Goal: Find specific page/section: Find specific page/section

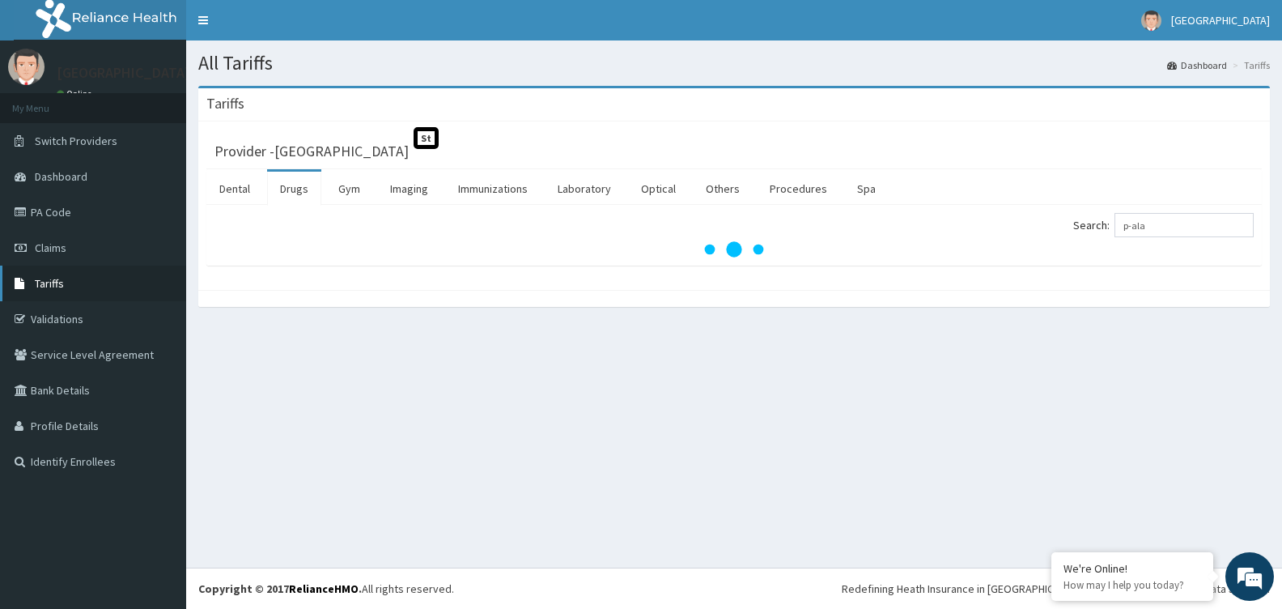
click at [77, 274] on link "Tariffs" at bounding box center [93, 284] width 186 height 36
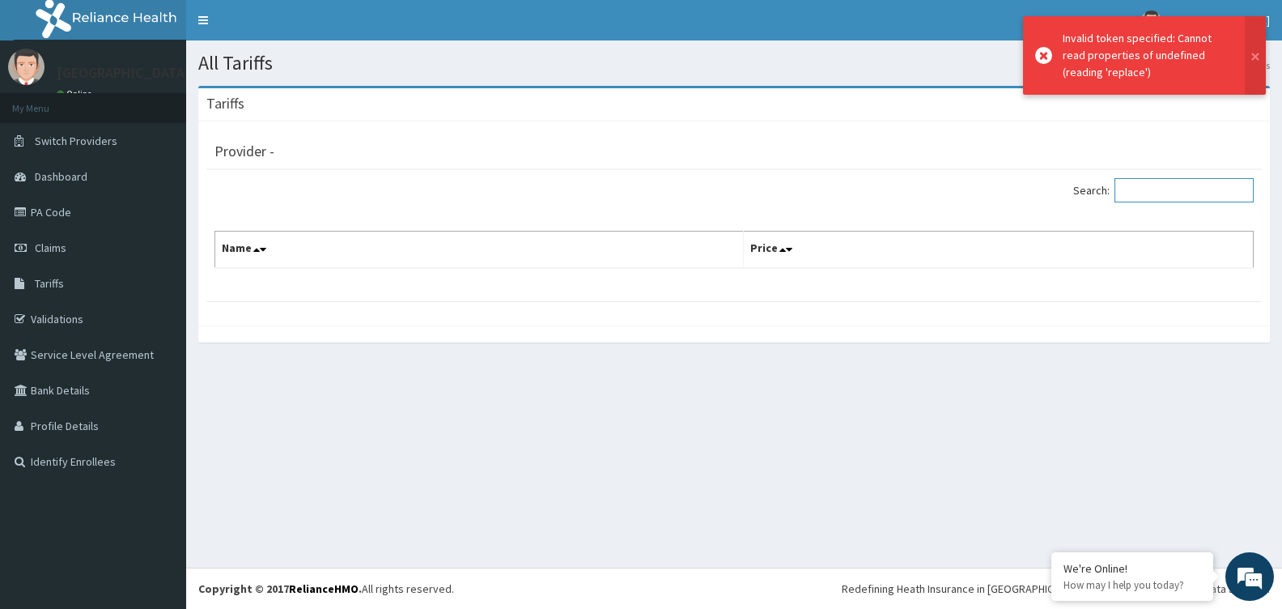
click at [1136, 185] on input "Search:" at bounding box center [1184, 190] width 139 height 24
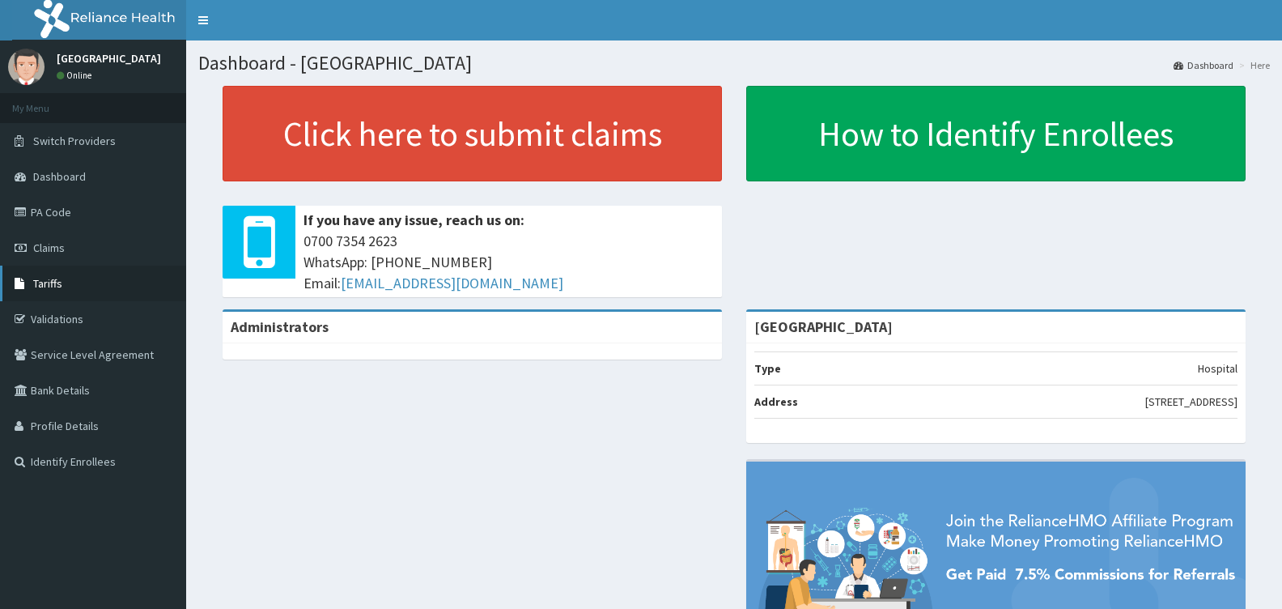
click at [112, 273] on link "Tariffs" at bounding box center [93, 284] width 186 height 36
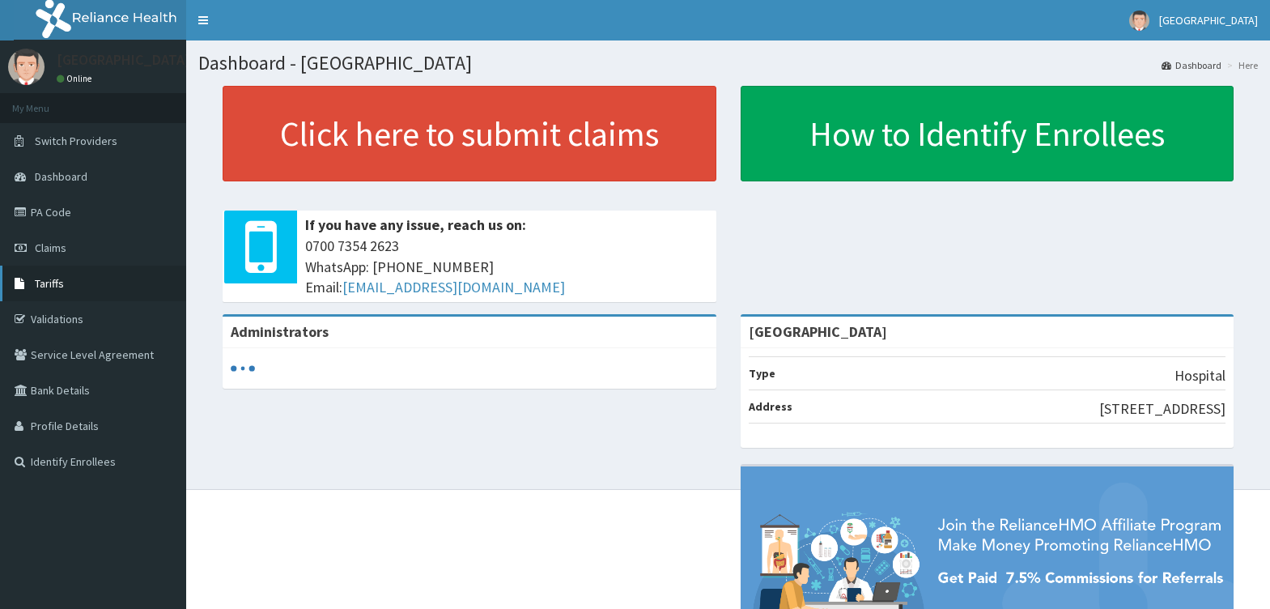
click at [76, 270] on link "Tariffs" at bounding box center [93, 284] width 186 height 36
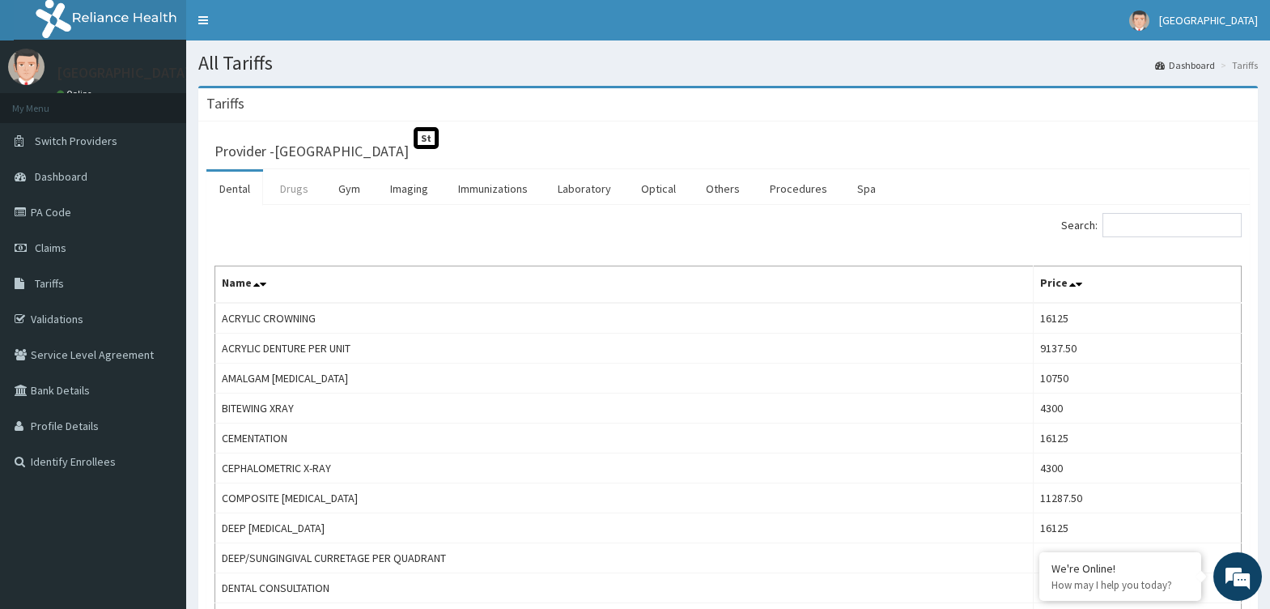
click at [298, 187] on link "Drugs" at bounding box center [294, 189] width 54 height 34
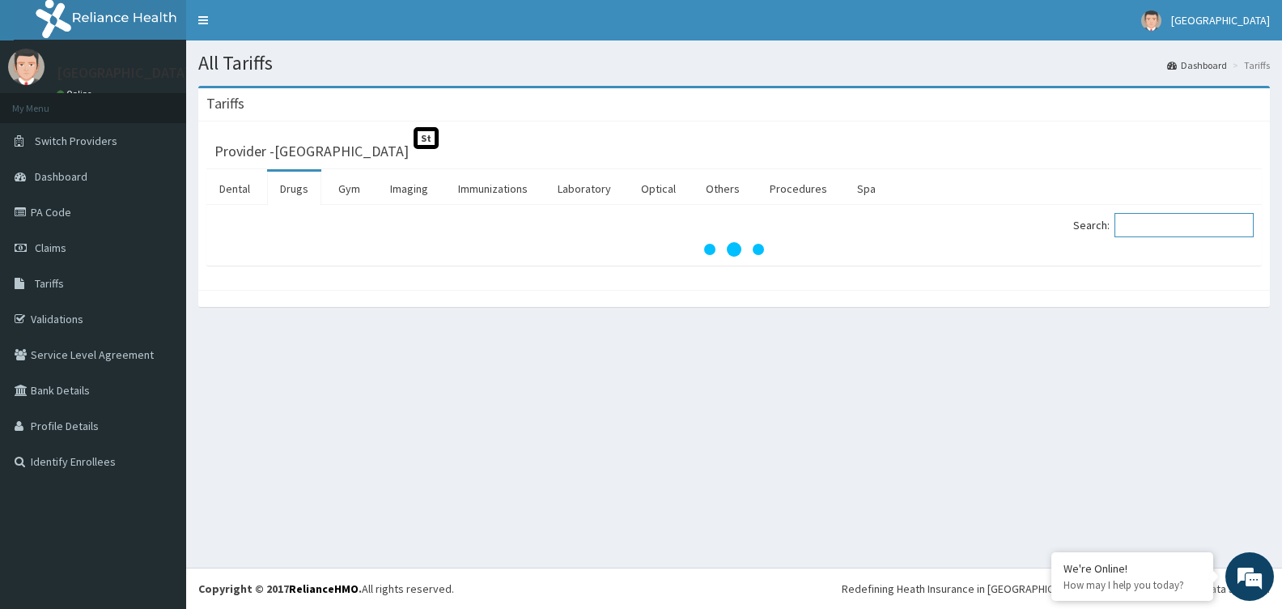
click at [1162, 223] on input "Search:" at bounding box center [1184, 225] width 139 height 24
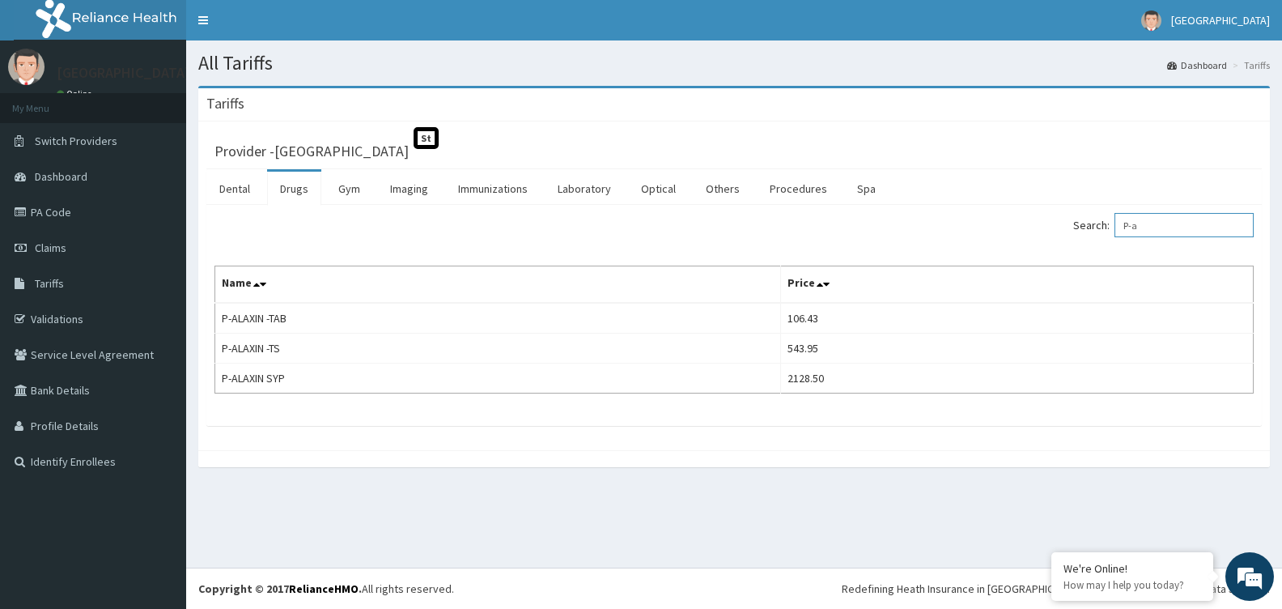
drag, startPoint x: 1182, startPoint y: 235, endPoint x: 771, endPoint y: 223, distance: 411.4
click at [775, 235] on div "Search: P-a" at bounding box center [1000, 227] width 508 height 28
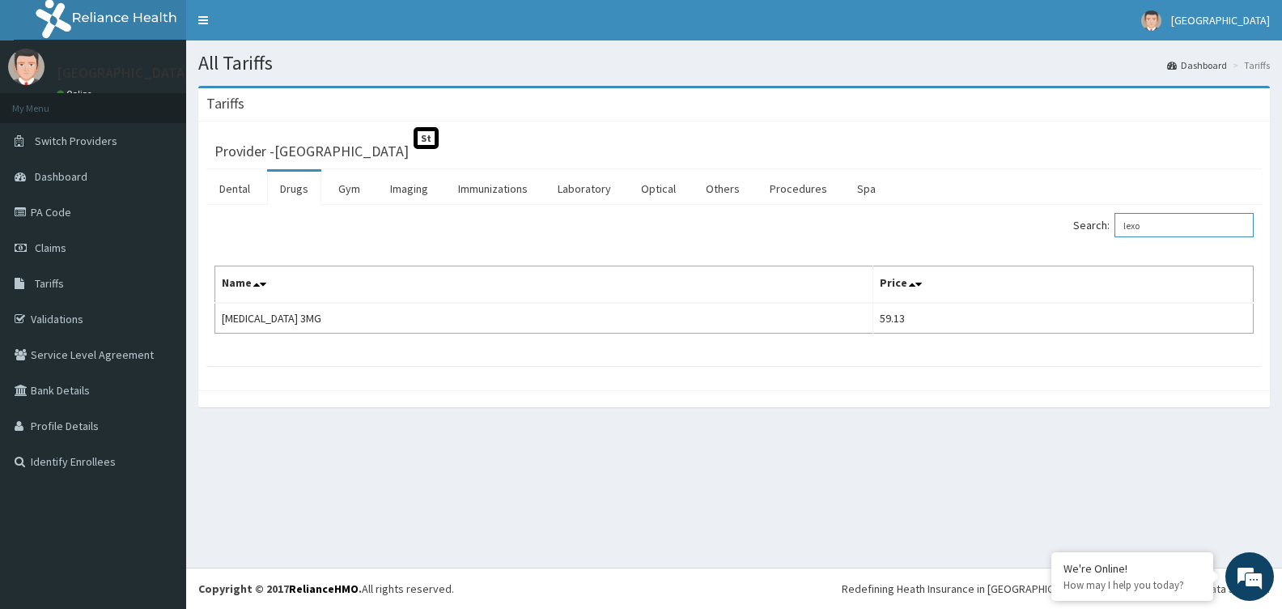
drag, startPoint x: 1214, startPoint y: 224, endPoint x: 1048, endPoint y: 233, distance: 167.0
click at [1048, 233] on div "Search: lexo" at bounding box center [1000, 227] width 508 height 28
drag, startPoint x: 1227, startPoint y: 220, endPoint x: 667, endPoint y: 224, distance: 559.4
click at [667, 224] on div "Search: broma" at bounding box center [734, 227] width 1064 height 28
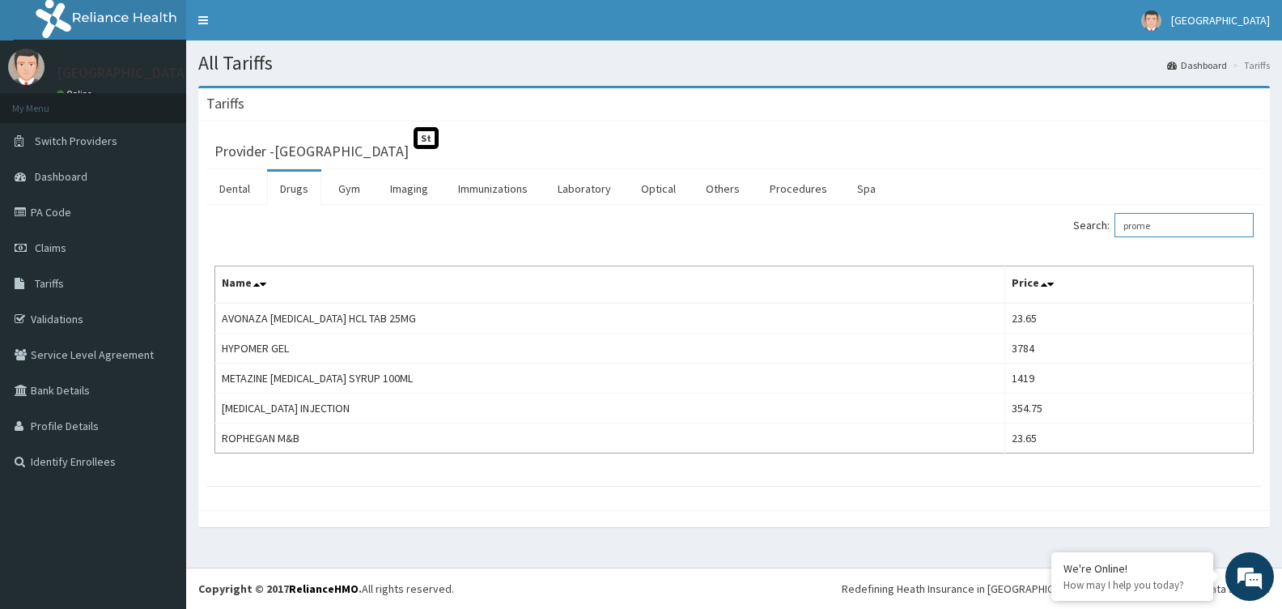
type input "prome"
click at [517, 283] on th "Name" at bounding box center [610, 284] width 790 height 37
click at [416, 10] on nav "Toggle navigation [GEOGRAPHIC_DATA] - [EMAIL_ADDRESS][DOMAIN_NAME] Member since…" at bounding box center [734, 20] width 1096 height 40
drag, startPoint x: 1116, startPoint y: 238, endPoint x: 1177, endPoint y: 224, distance: 62.3
click at [1130, 237] on div "Search: prome" at bounding box center [1000, 227] width 508 height 28
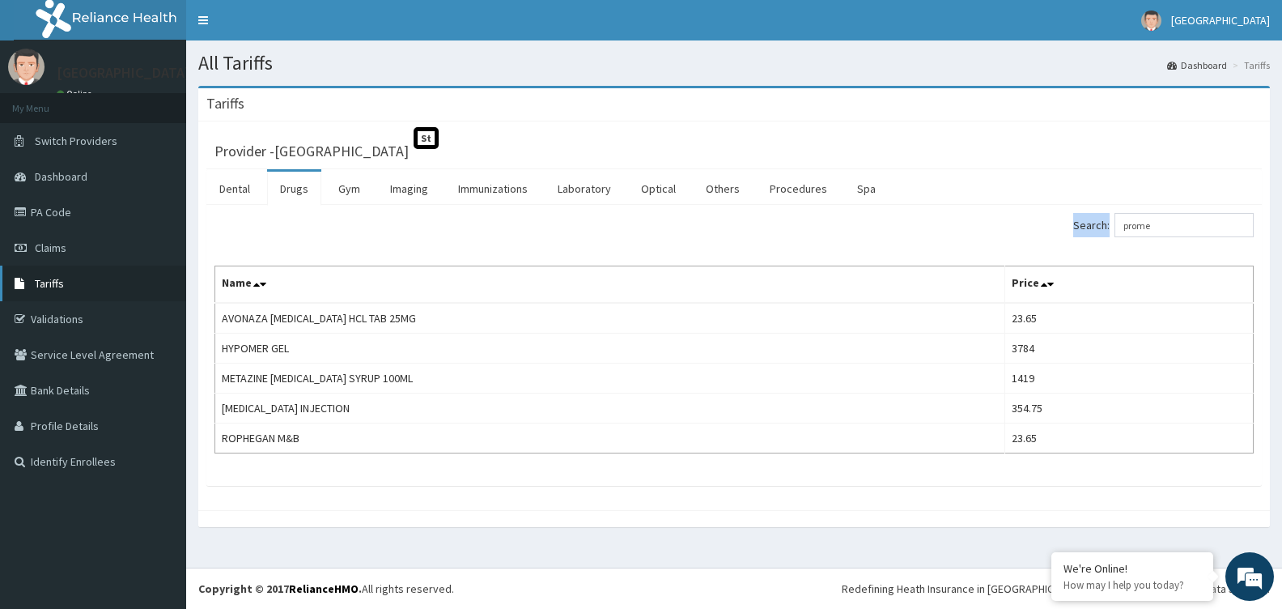
click at [142, 286] on link "Tariffs" at bounding box center [93, 284] width 186 height 36
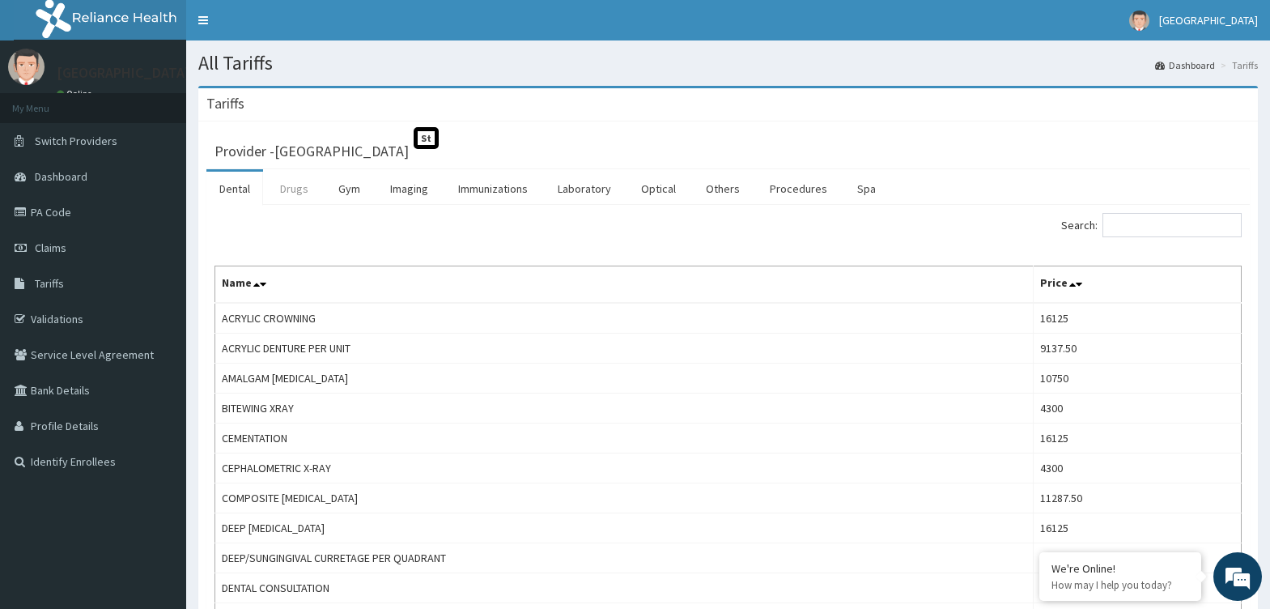
click at [293, 183] on link "Drugs" at bounding box center [294, 189] width 54 height 34
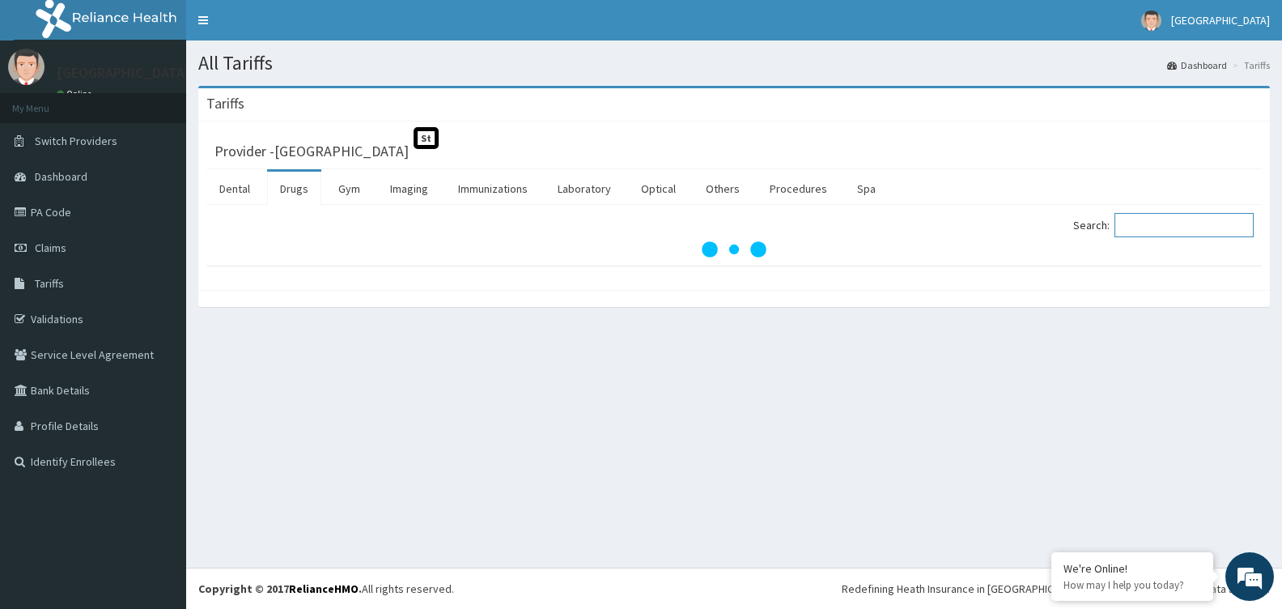
click at [1171, 216] on input "Search:" at bounding box center [1184, 225] width 139 height 24
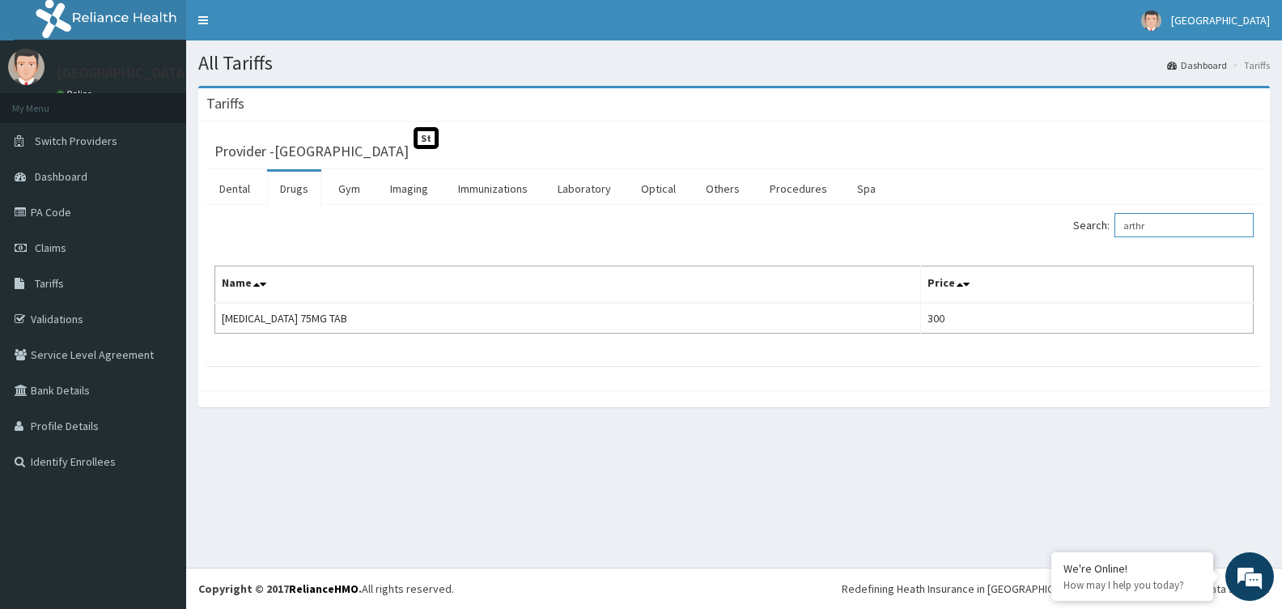
drag, startPoint x: 1196, startPoint y: 237, endPoint x: 709, endPoint y: 227, distance: 486.7
click at [709, 227] on div "Search: arthr" at bounding box center [734, 227] width 1064 height 28
type input "green"
click at [528, 36] on nav "Toggle navigation [GEOGRAPHIC_DATA] - [EMAIL_ADDRESS][DOMAIN_NAME] Member since…" at bounding box center [734, 20] width 1096 height 40
